Goal: Use online tool/utility: Utilize a website feature to perform a specific function

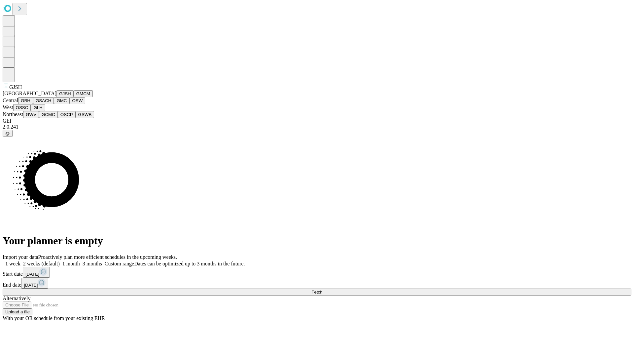
click at [57, 97] on button "GJSH" at bounding box center [65, 93] width 17 height 7
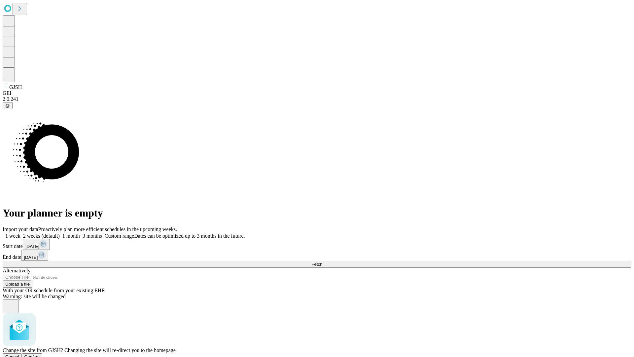
click at [40, 354] on span "Confirm" at bounding box center [32, 356] width 16 height 5
click at [80, 233] on label "1 month" at bounding box center [70, 236] width 20 height 6
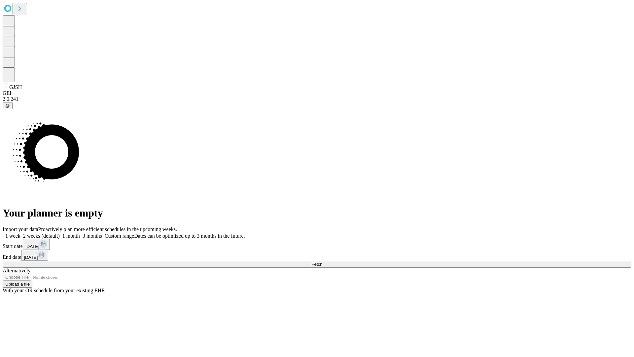
click at [322, 262] on span "Fetch" at bounding box center [317, 264] width 11 height 5
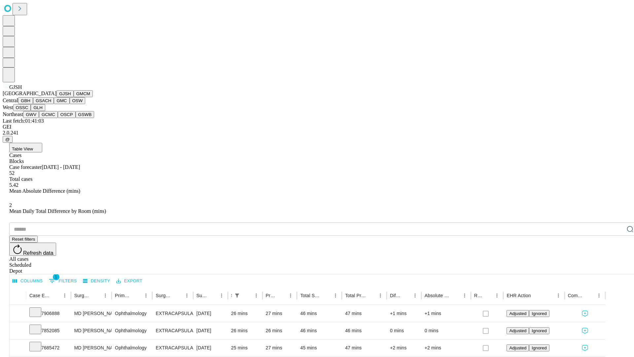
click at [74, 97] on button "GMCM" at bounding box center [83, 93] width 19 height 7
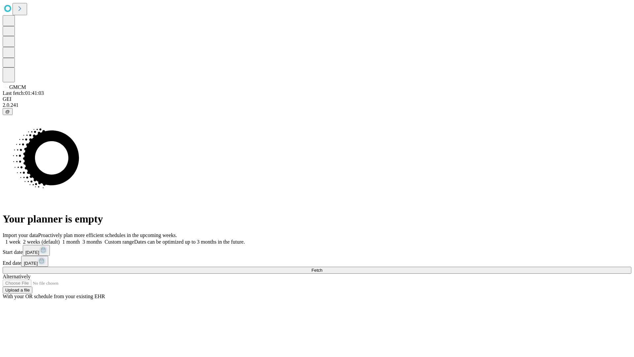
click at [80, 239] on label "1 month" at bounding box center [70, 242] width 20 height 6
click at [322, 268] on span "Fetch" at bounding box center [317, 270] width 11 height 5
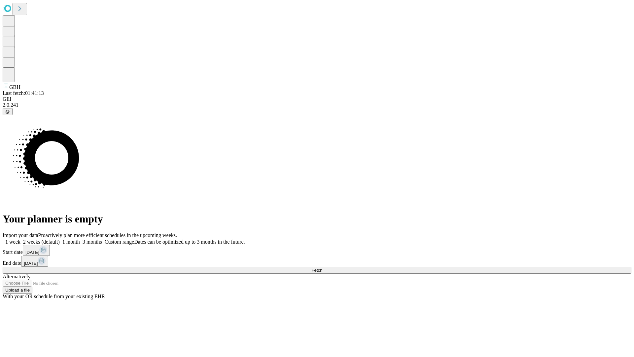
click at [80, 239] on label "1 month" at bounding box center [70, 242] width 20 height 6
click at [322, 268] on span "Fetch" at bounding box center [317, 270] width 11 height 5
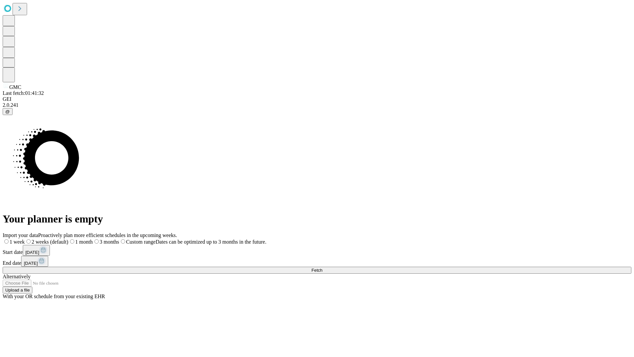
click at [322, 268] on span "Fetch" at bounding box center [317, 270] width 11 height 5
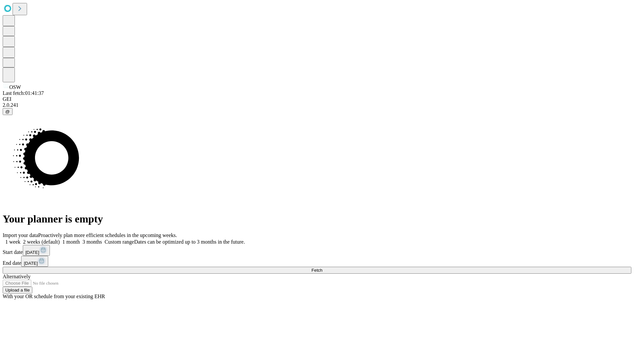
click at [80, 239] on label "1 month" at bounding box center [70, 242] width 20 height 6
click at [322, 268] on span "Fetch" at bounding box center [317, 270] width 11 height 5
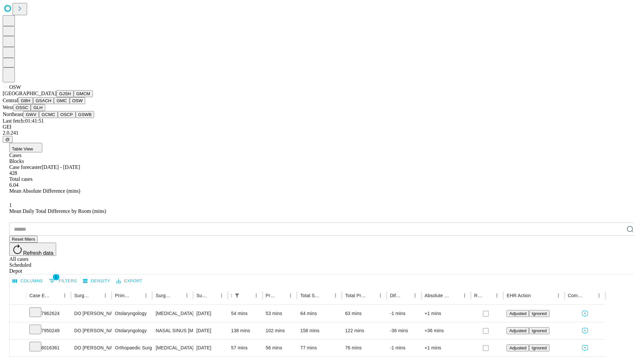
click at [31, 111] on button "OSSC" at bounding box center [22, 107] width 18 height 7
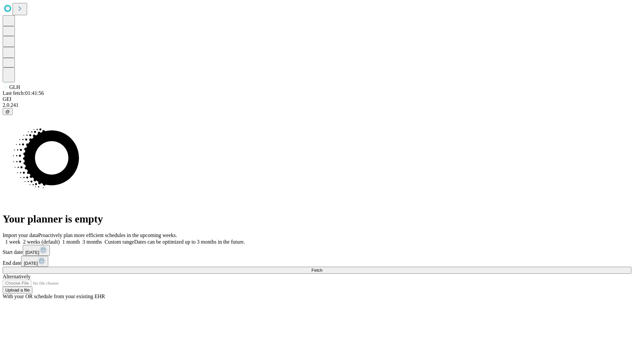
click at [80, 239] on label "1 month" at bounding box center [70, 242] width 20 height 6
click at [322, 268] on span "Fetch" at bounding box center [317, 270] width 11 height 5
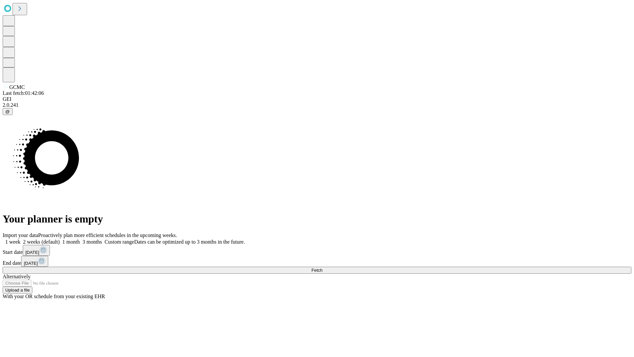
click at [322, 268] on span "Fetch" at bounding box center [317, 270] width 11 height 5
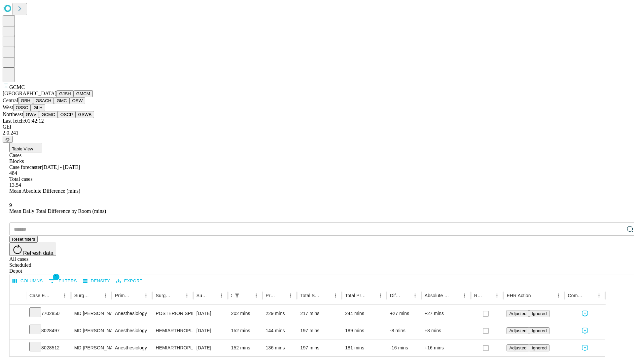
click at [58, 118] on button "OSCP" at bounding box center [67, 114] width 18 height 7
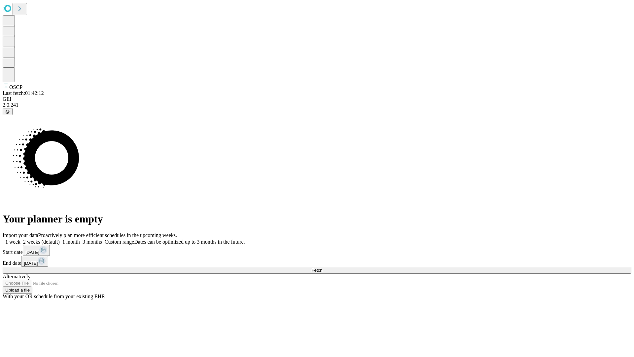
click at [80, 239] on label "1 month" at bounding box center [70, 242] width 20 height 6
click at [322, 268] on span "Fetch" at bounding box center [317, 270] width 11 height 5
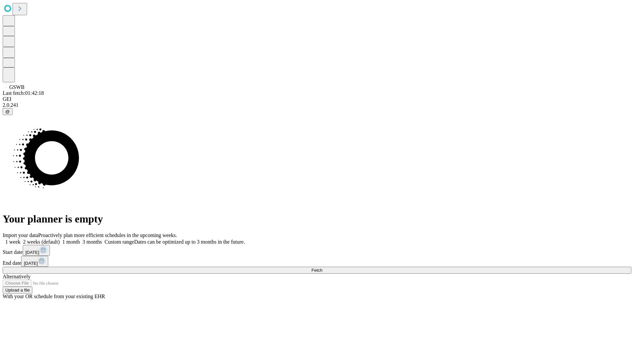
click at [80, 239] on label "1 month" at bounding box center [70, 242] width 20 height 6
click at [322, 268] on span "Fetch" at bounding box center [317, 270] width 11 height 5
